Goal: Task Accomplishment & Management: Use online tool/utility

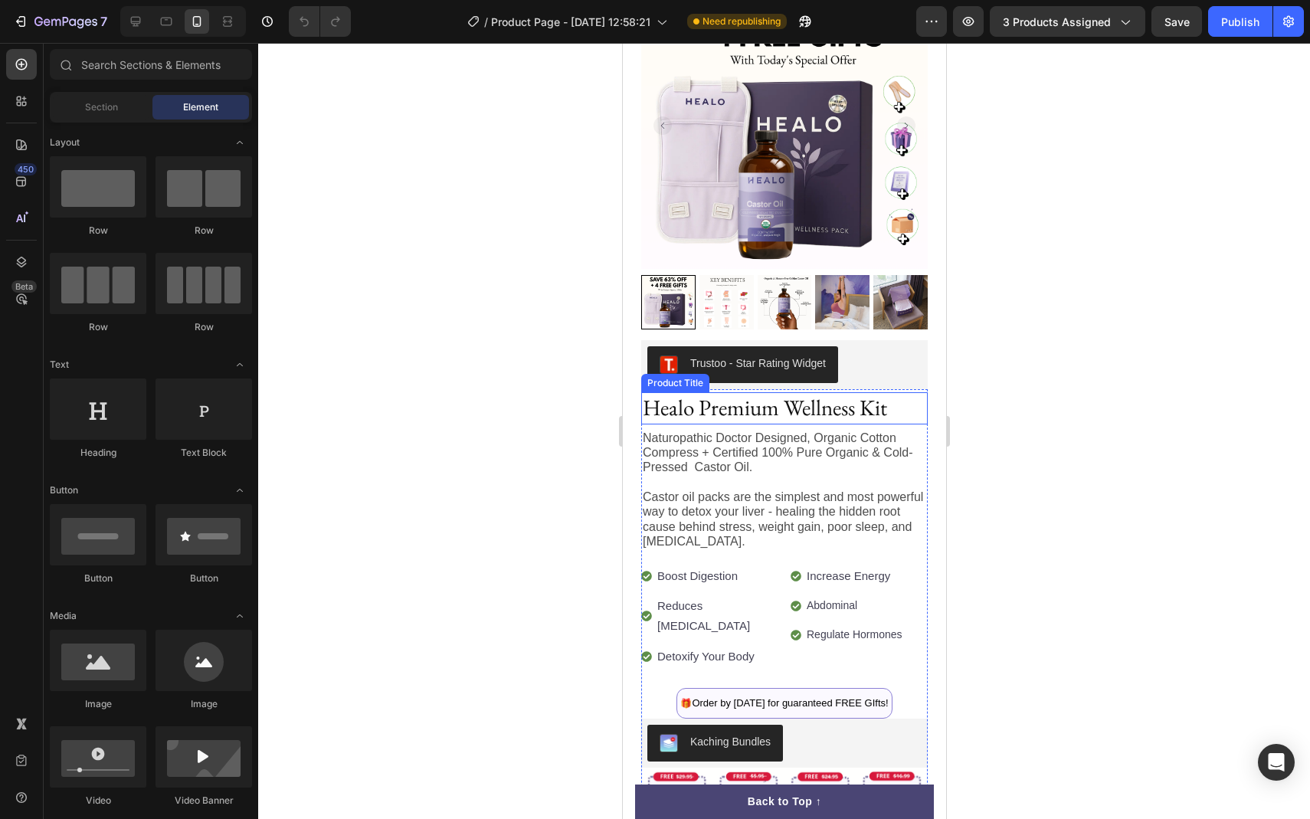
scroll to position [263, 0]
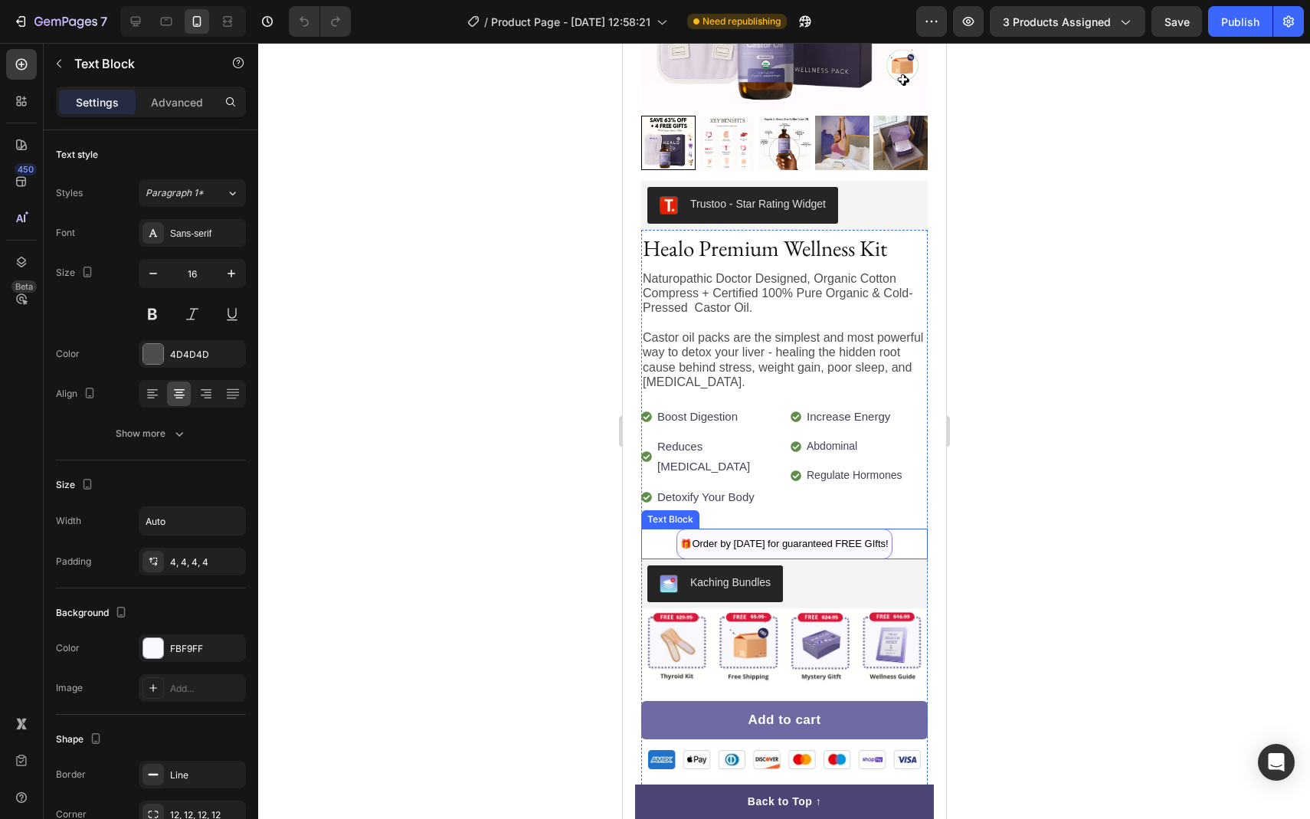
click at [754, 538] on span "Order by [DATE] for guaranteed FREE GIfts!" at bounding box center [789, 543] width 196 height 11
click at [1066, 330] on div at bounding box center [784, 431] width 1052 height 776
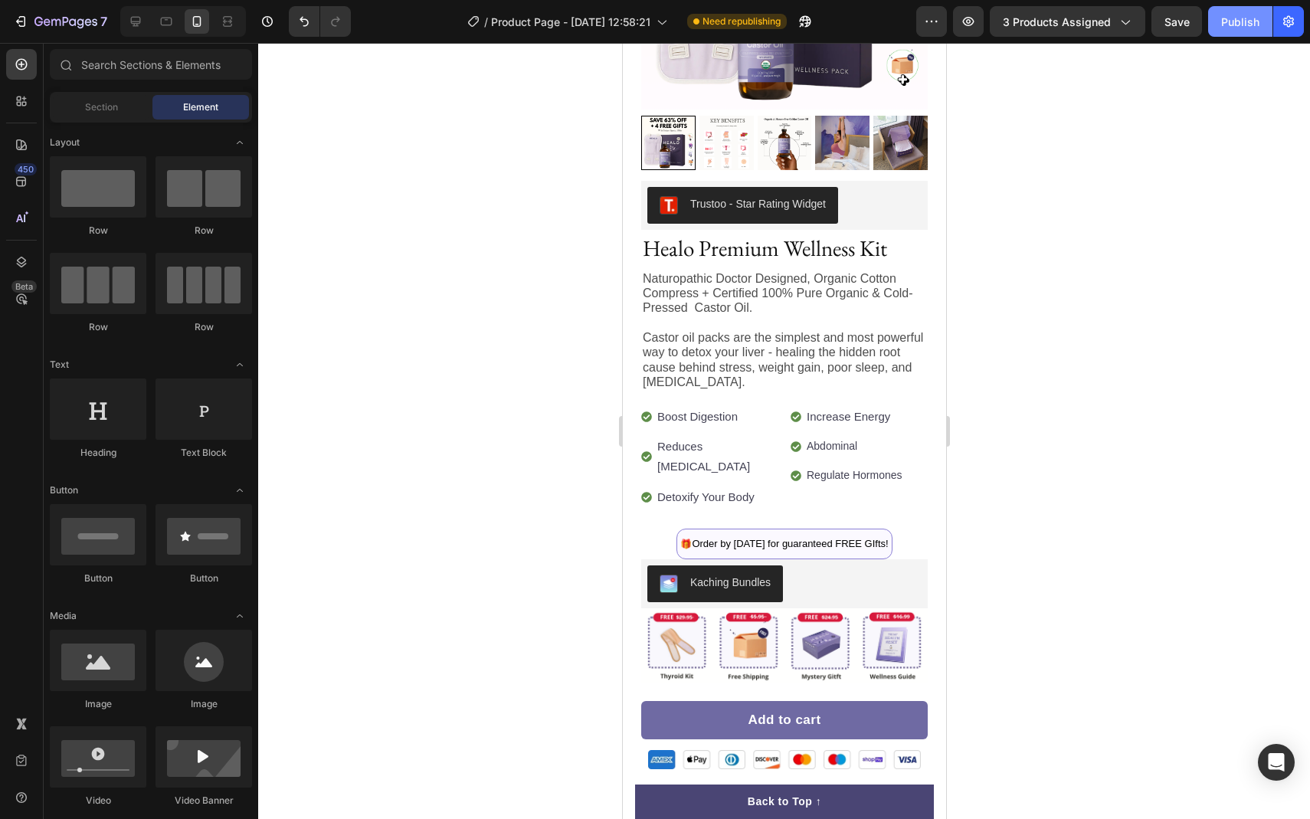
click at [1240, 24] on div "Publish" at bounding box center [1241, 22] width 38 height 16
